Goal: Task Accomplishment & Management: Use online tool/utility

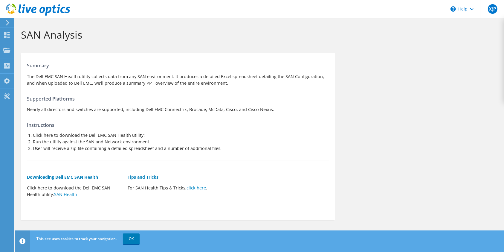
scroll to position [3, 0]
click at [67, 193] on link "SAN Health" at bounding box center [65, 193] width 23 height 6
click at [133, 239] on link "OK" at bounding box center [131, 238] width 17 height 11
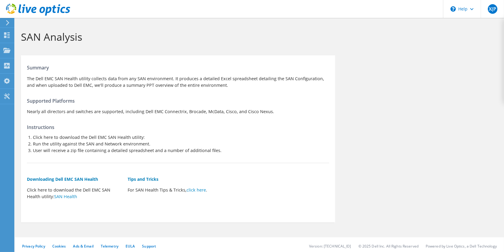
scroll to position [0, 0]
click at [6, 51] on use at bounding box center [6, 50] width 7 height 5
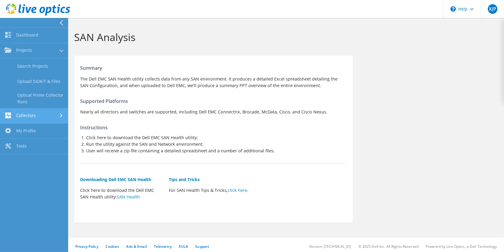
click at [41, 115] on link "Collectors" at bounding box center [34, 115] width 68 height 15
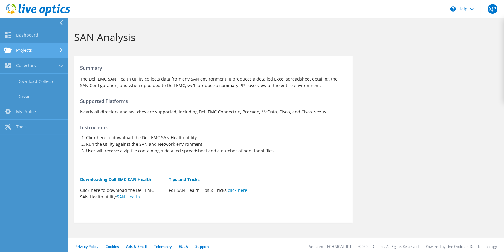
click at [23, 51] on link "Projects" at bounding box center [34, 50] width 68 height 15
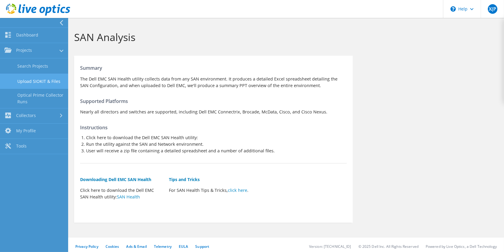
click at [38, 84] on link "Upload SIOKIT & Files" at bounding box center [34, 81] width 68 height 15
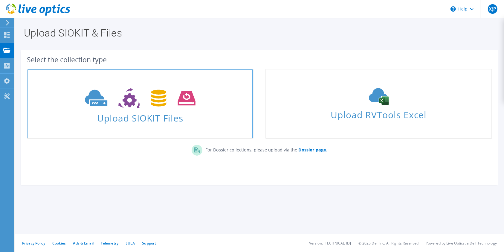
click at [138, 106] on use at bounding box center [140, 98] width 110 height 21
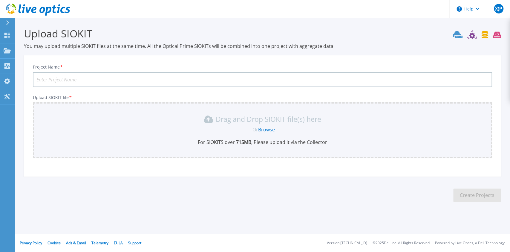
click at [316, 128] on div "Or Browse" at bounding box center [264, 129] width 450 height 7
click at [264, 132] on link "Browse" at bounding box center [266, 129] width 17 height 7
click at [9, 81] on icon at bounding box center [7, 81] width 6 height 6
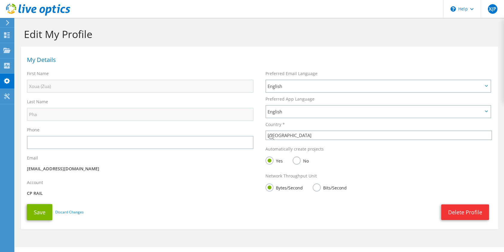
select select "224"
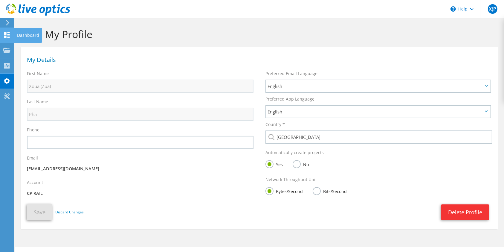
click at [6, 33] on use at bounding box center [7, 35] width 6 height 6
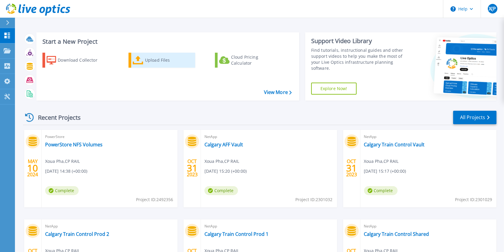
click at [149, 60] on div "Upload Files" at bounding box center [169, 60] width 48 height 12
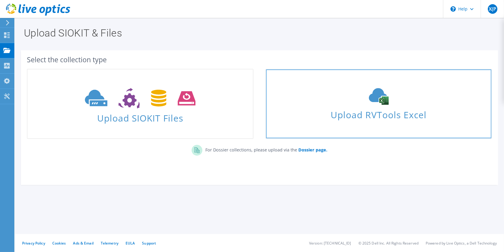
click at [380, 100] on use at bounding box center [379, 96] width 20 height 17
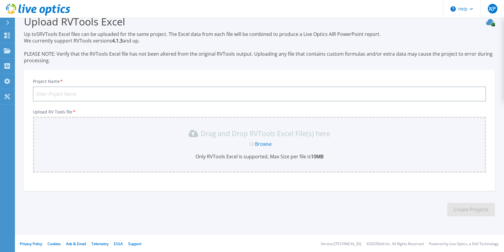
scroll to position [12, 0]
click at [265, 141] on link "Browse" at bounding box center [263, 143] width 17 height 7
